Goal: Find specific page/section: Find specific page/section

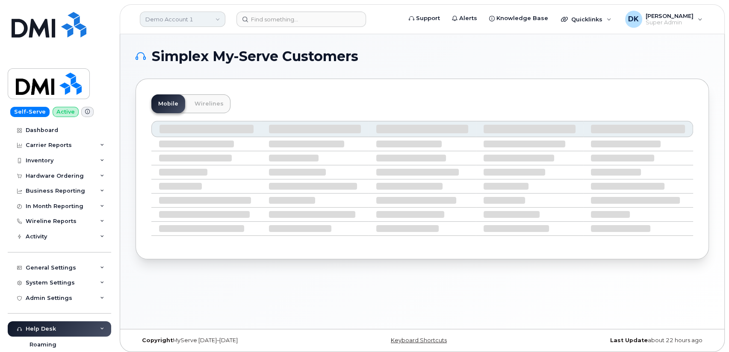
click at [208, 15] on link "Demo Account 1" at bounding box center [183, 19] width 86 height 15
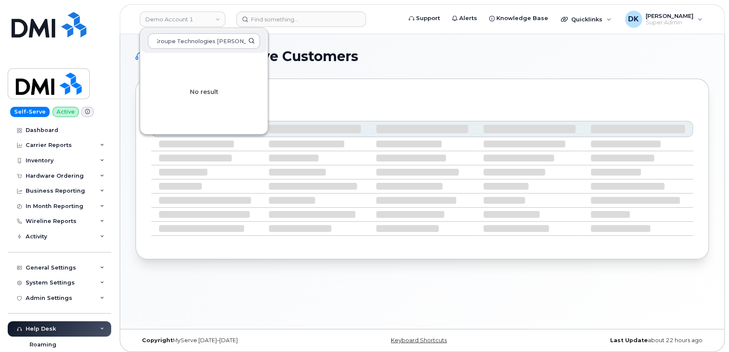
scroll to position [0, 1]
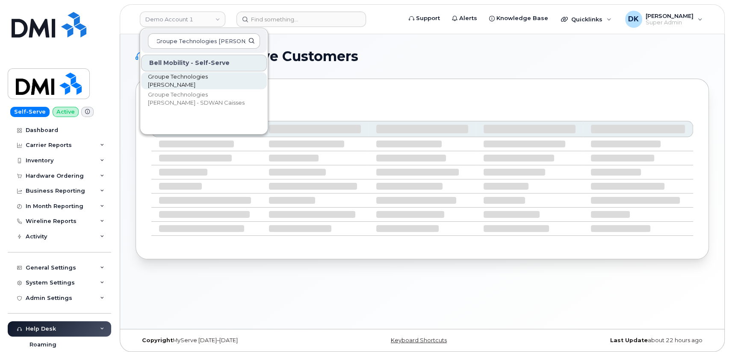
type input "Groupe Technologies [PERSON_NAME]"
click at [212, 77] on span "Groupe Technologies [PERSON_NAME]" at bounding box center [197, 81] width 98 height 17
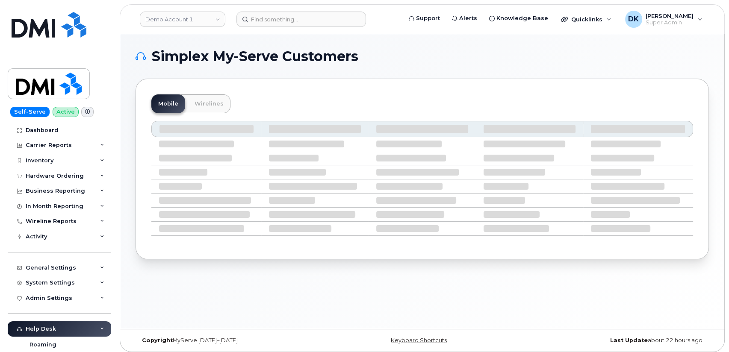
scroll to position [0, 0]
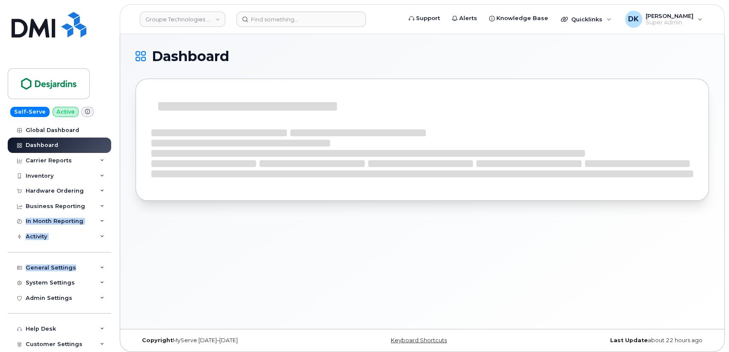
drag, startPoint x: 110, startPoint y: 212, endPoint x: 115, endPoint y: 275, distance: 63.0
click at [115, 275] on div "Self-Serve Active Global Dashboard Dashboard Carrier Reports Monthly Billing Da…" at bounding box center [58, 176] width 116 height 352
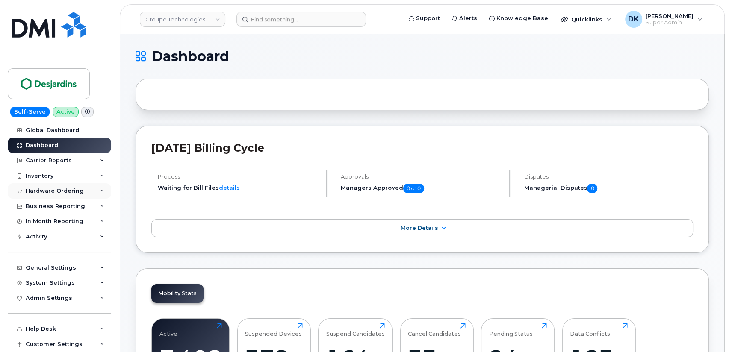
click at [100, 192] on icon at bounding box center [102, 191] width 4 height 4
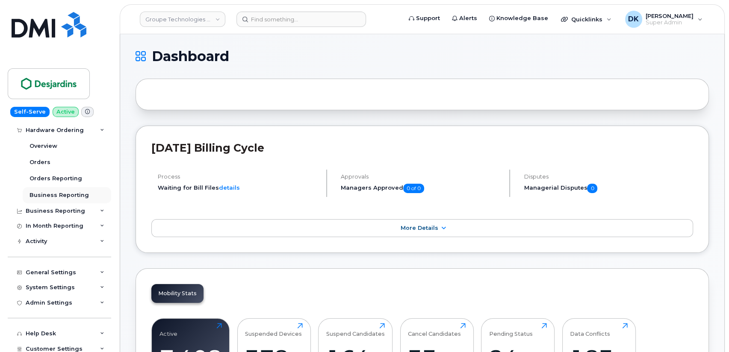
scroll to position [126, 0]
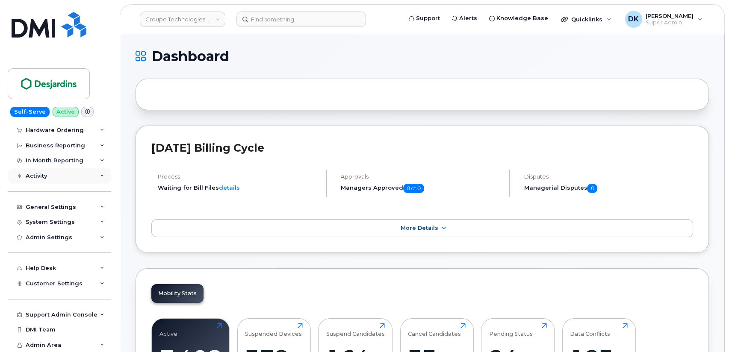
click at [100, 177] on icon at bounding box center [102, 176] width 4 height 4
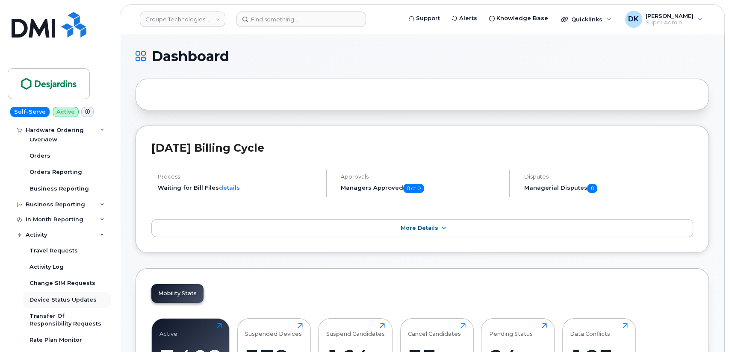
scroll to position [0, 0]
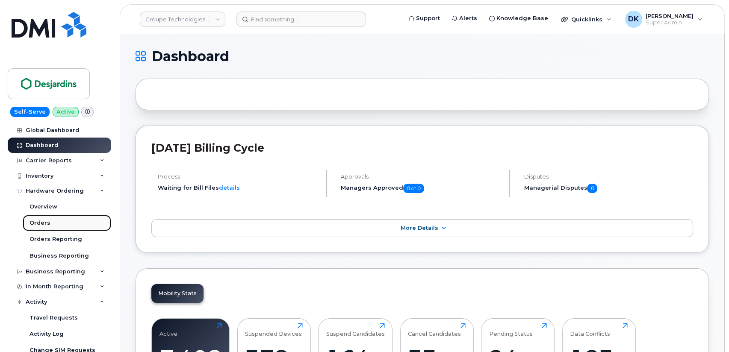
click at [41, 223] on div "Orders" at bounding box center [39, 223] width 21 height 8
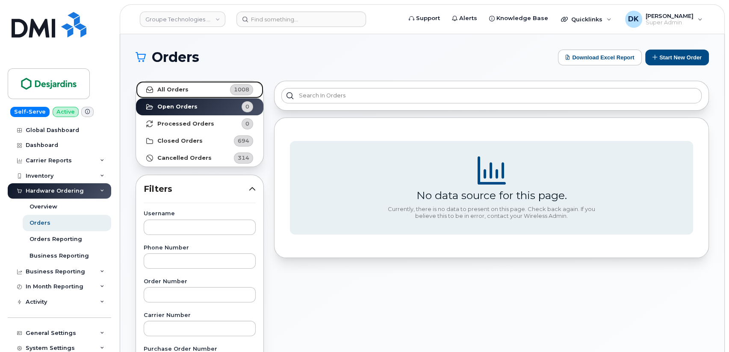
click at [181, 90] on strong "All Orders" at bounding box center [172, 89] width 31 height 7
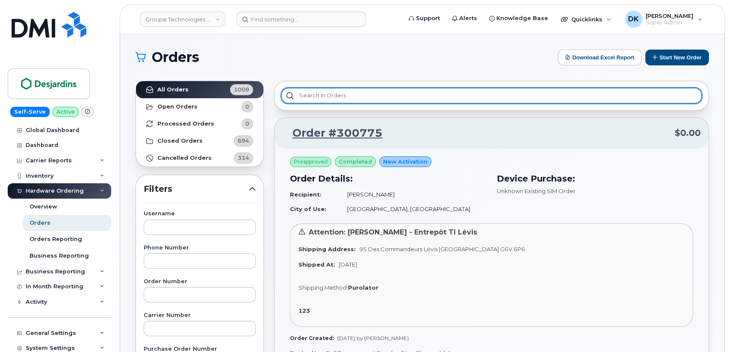
click at [366, 96] on input "text" at bounding box center [491, 95] width 420 height 15
paste input "4184873881"
type input "4184873881"
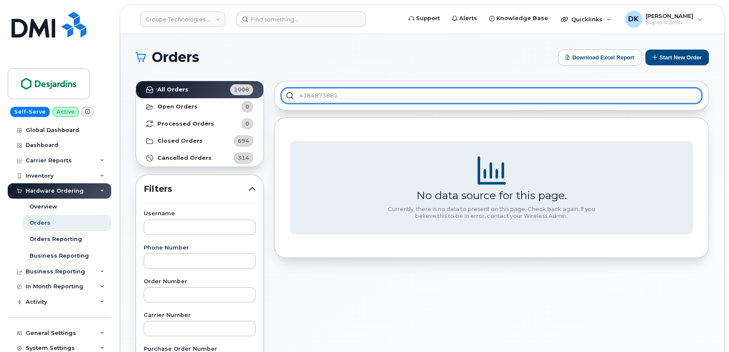
drag, startPoint x: 360, startPoint y: 90, endPoint x: 293, endPoint y: 93, distance: 67.2
click at [293, 93] on input "4184873881" at bounding box center [491, 95] width 420 height 15
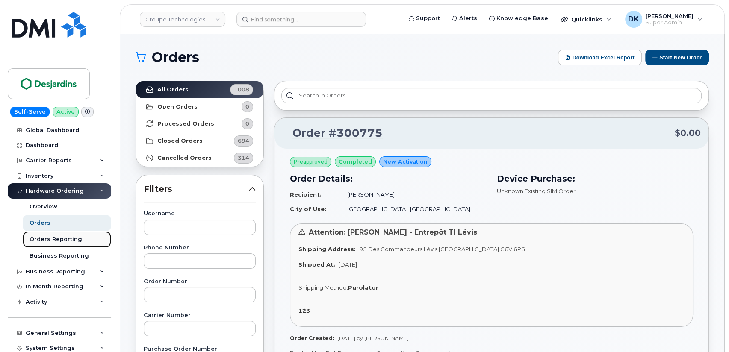
click at [64, 239] on div "Orders Reporting" at bounding box center [55, 240] width 53 height 8
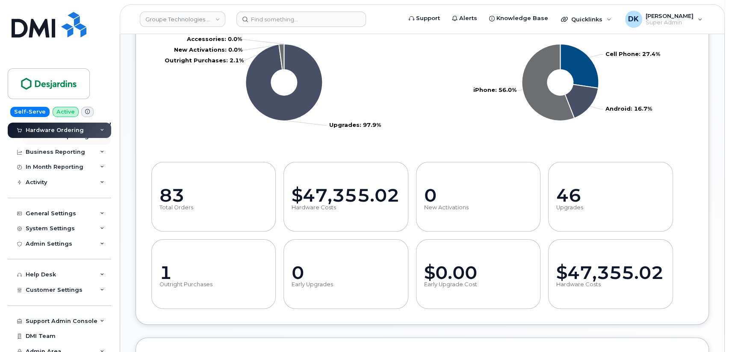
scroll to position [126, 0]
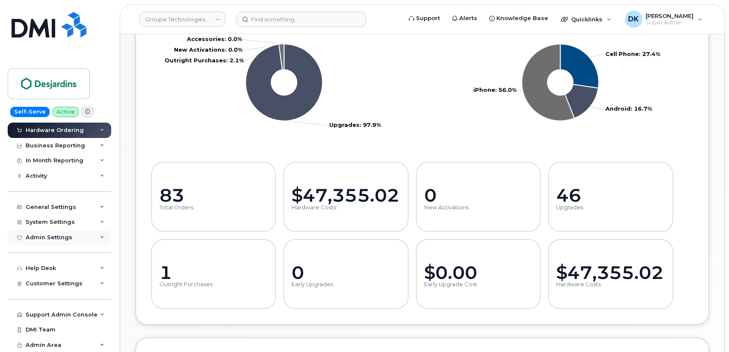
click at [100, 233] on div "Admin Settings" at bounding box center [59, 237] width 103 height 15
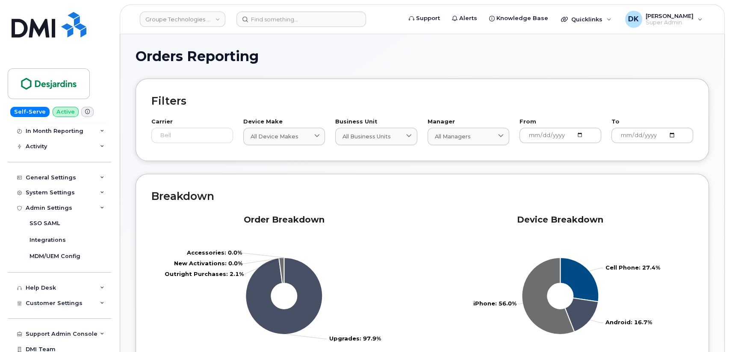
scroll to position [175, 0]
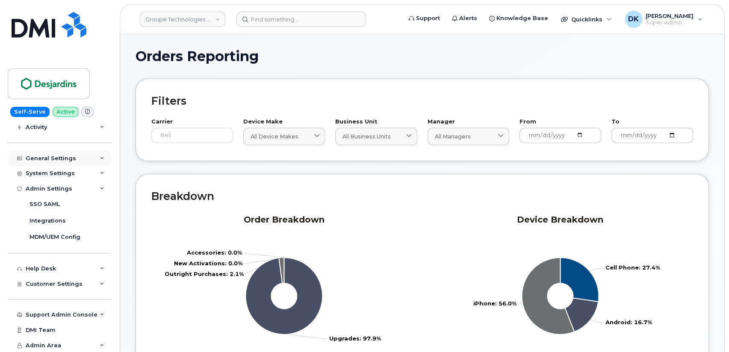
click at [96, 157] on div "General Settings" at bounding box center [59, 158] width 103 height 15
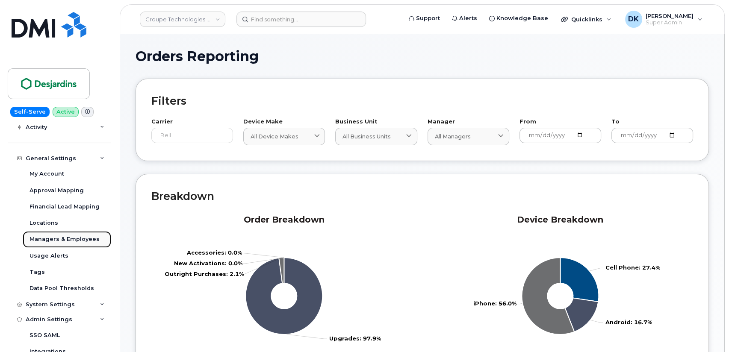
click at [59, 238] on div "Managers & Employees" at bounding box center [64, 240] width 70 height 8
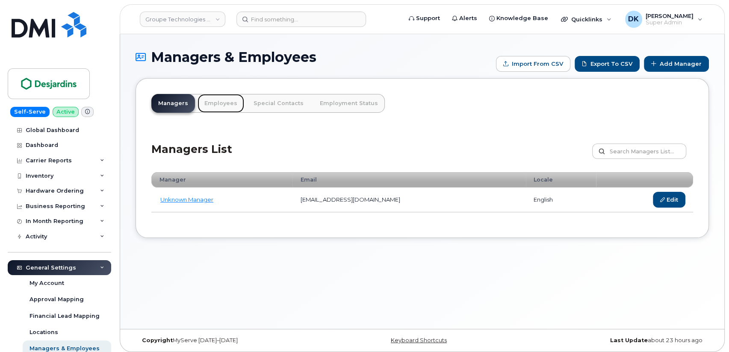
click at [226, 103] on link "Employees" at bounding box center [221, 103] width 47 height 19
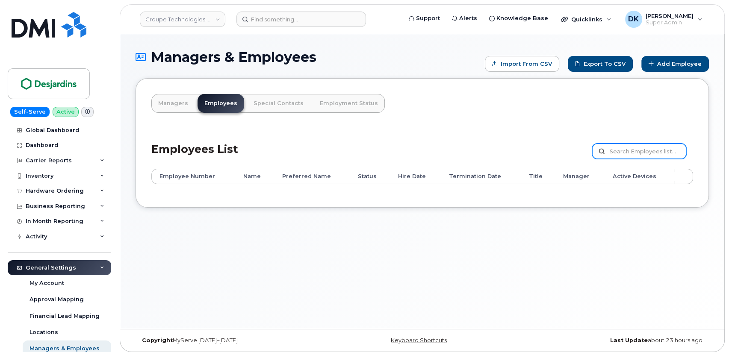
click at [634, 150] on input "text" at bounding box center [639, 151] width 94 height 15
drag, startPoint x: 515, startPoint y: 123, endPoint x: 495, endPoint y: 125, distance: 20.2
click at [515, 123] on div "Managers Employees Special Contacts Employment Status Employees List Customize …" at bounding box center [422, 143] width 573 height 130
click at [95, 192] on div "Hardware Ordering" at bounding box center [59, 190] width 103 height 15
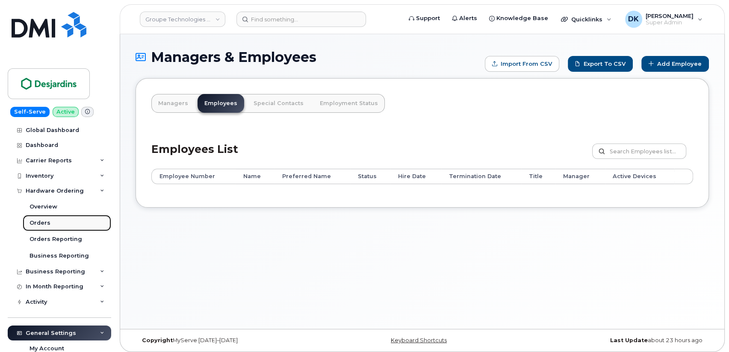
click at [37, 220] on div "Orders" at bounding box center [39, 223] width 21 height 8
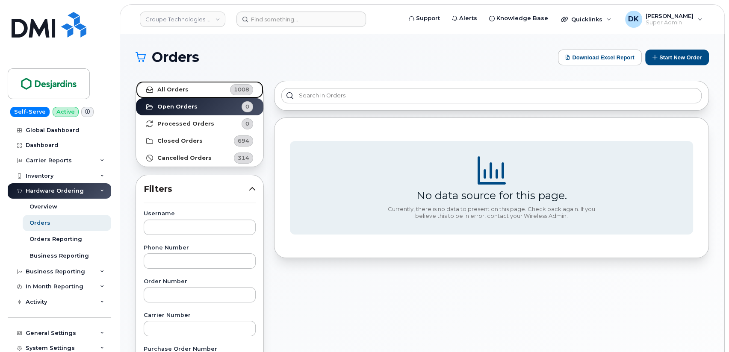
click at [176, 88] on strong "All Orders" at bounding box center [172, 89] width 31 height 7
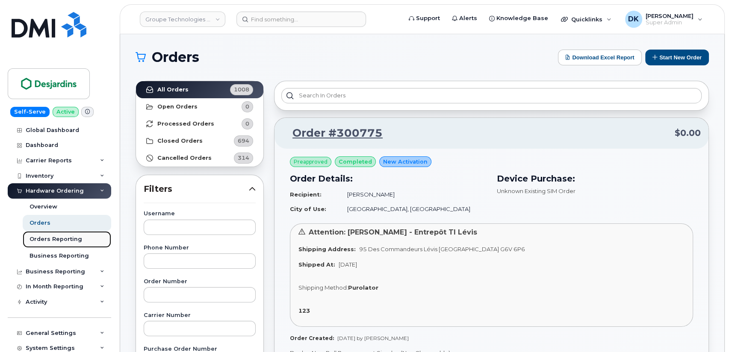
click at [59, 238] on div "Orders Reporting" at bounding box center [55, 240] width 53 height 8
